Goal: Find specific page/section: Find specific page/section

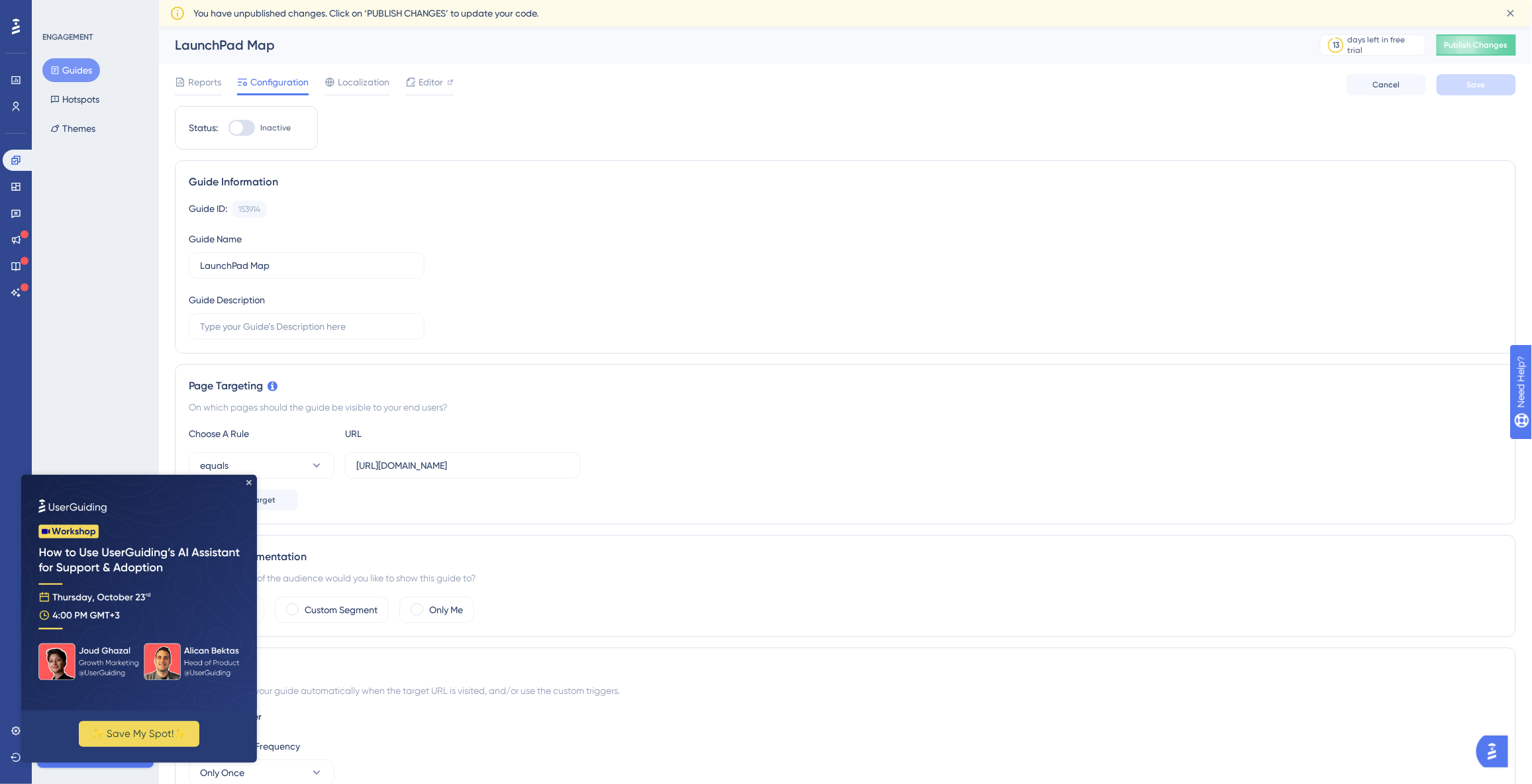
click at [245, 484] on img at bounding box center [138, 592] width 236 height 236
click at [13, 163] on icon at bounding box center [16, 160] width 11 height 11
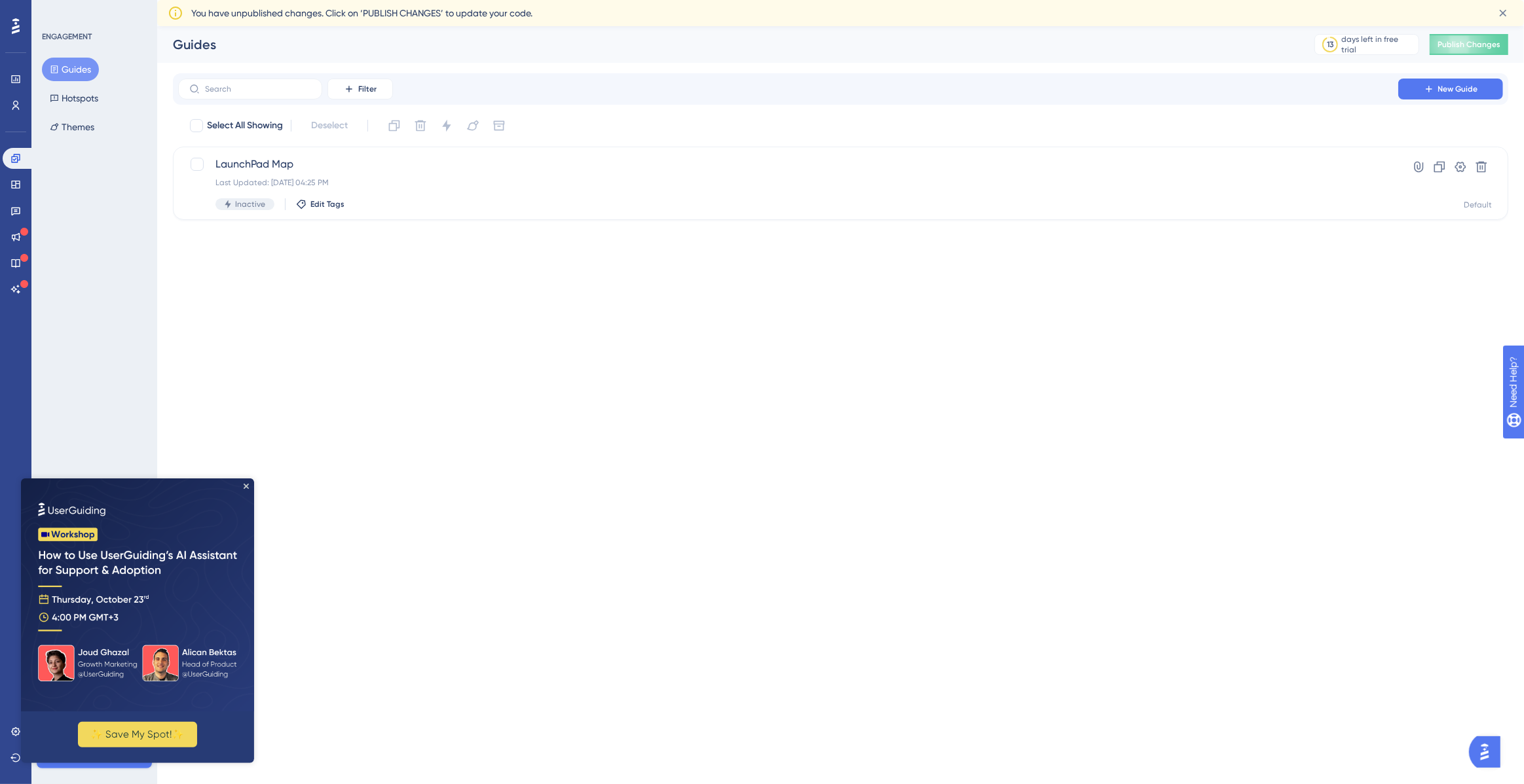
click at [240, 485] on img at bounding box center [137, 594] width 233 height 233
click at [246, 489] on img at bounding box center [137, 594] width 233 height 233
click at [244, 486] on icon "Close Preview" at bounding box center [246, 486] width 5 height 5
